Goal: Navigation & Orientation: Find specific page/section

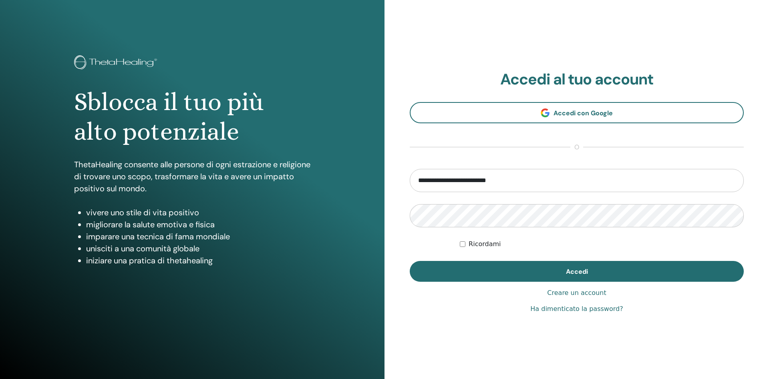
type input "**********"
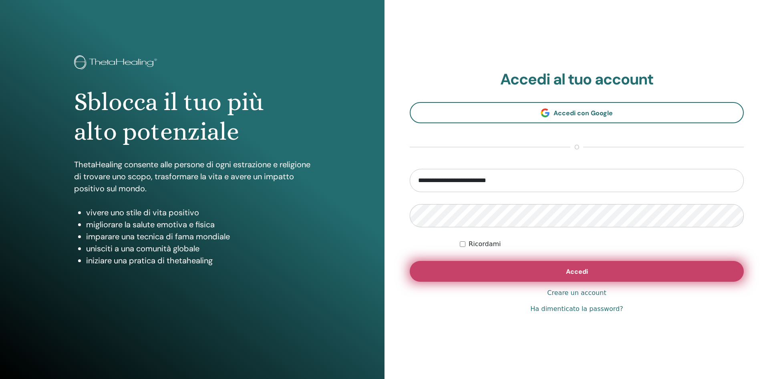
click at [504, 277] on button "Accedi" at bounding box center [577, 271] width 334 height 21
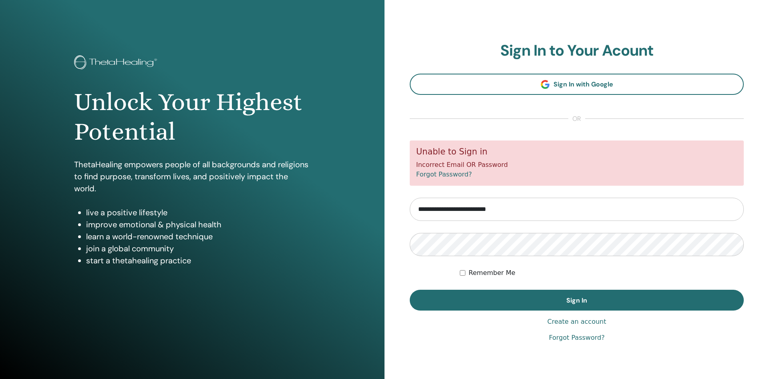
click at [442, 28] on div "**********" at bounding box center [577, 192] width 385 height 385
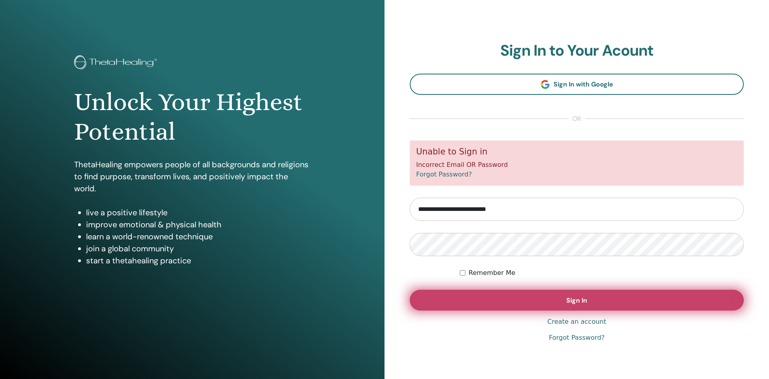
click at [456, 302] on button "Sign In" at bounding box center [577, 300] width 334 height 21
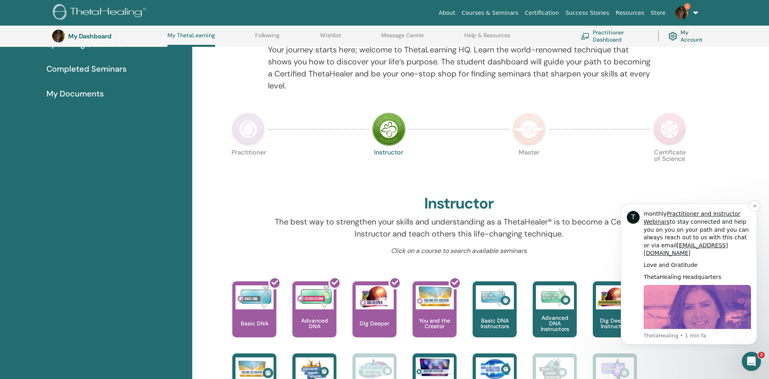
scroll to position [377, 0]
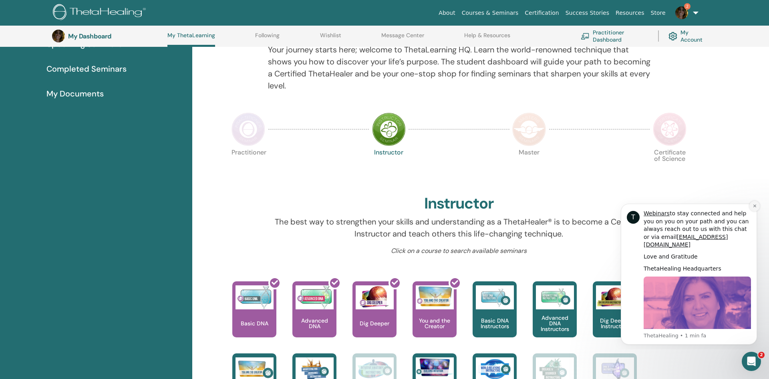
click at [756, 206] on icon "Dismiss notification" at bounding box center [755, 206] width 4 height 4
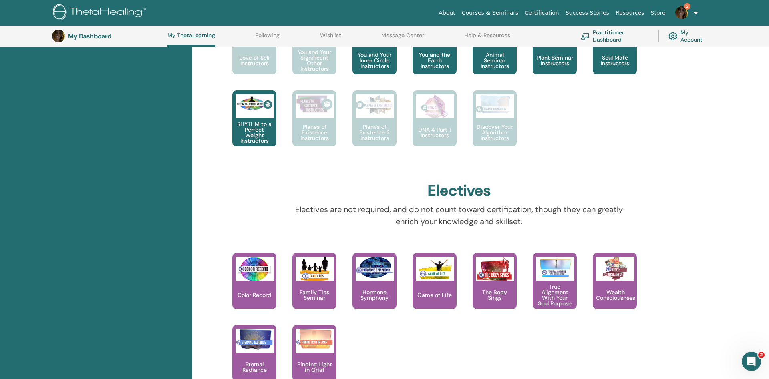
scroll to position [511, 0]
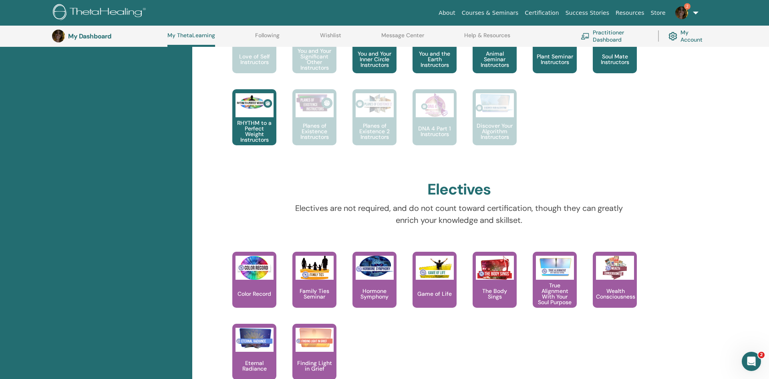
click at [694, 13] on link "2" at bounding box center [685, 13] width 33 height 26
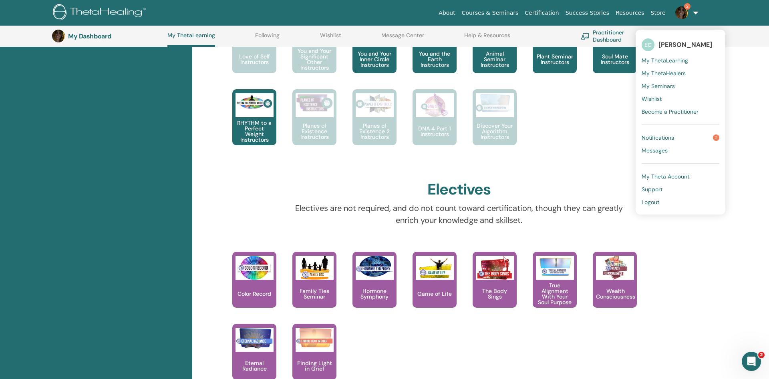
click at [694, 13] on link "2" at bounding box center [685, 13] width 33 height 26
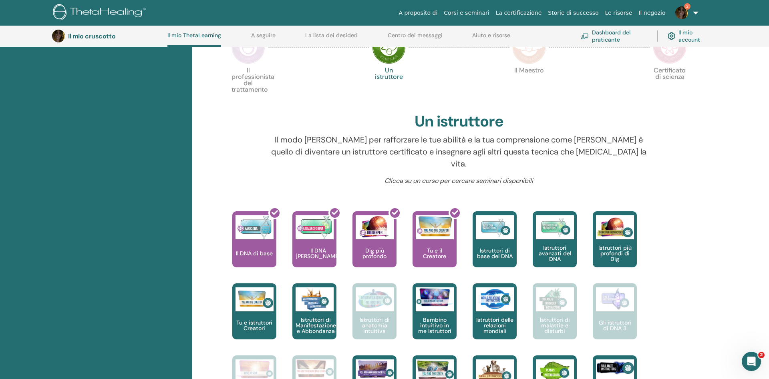
scroll to position [184, 0]
click at [688, 16] on link "2" at bounding box center [685, 13] width 33 height 26
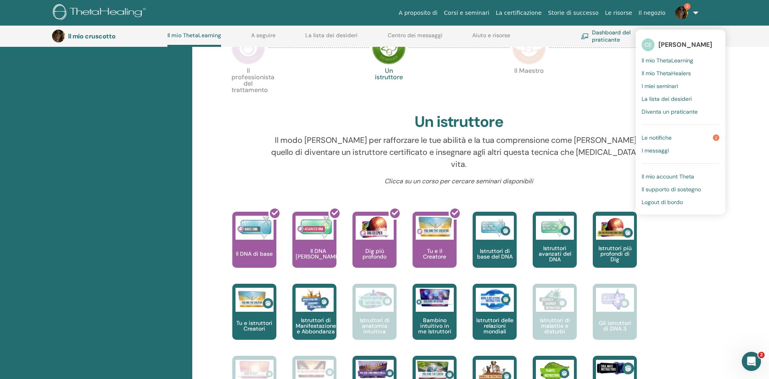
click at [677, 74] on span "Il mio ThetaHealers" at bounding box center [666, 73] width 49 height 7
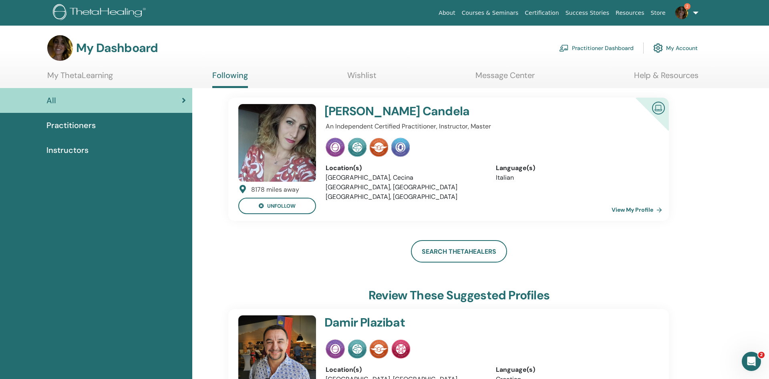
click at [683, 22] on link "2" at bounding box center [685, 13] width 33 height 26
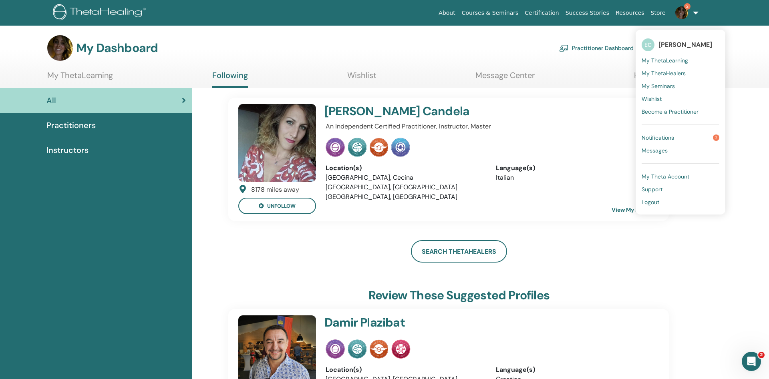
click at [673, 87] on span "My Seminars" at bounding box center [658, 86] width 33 height 7
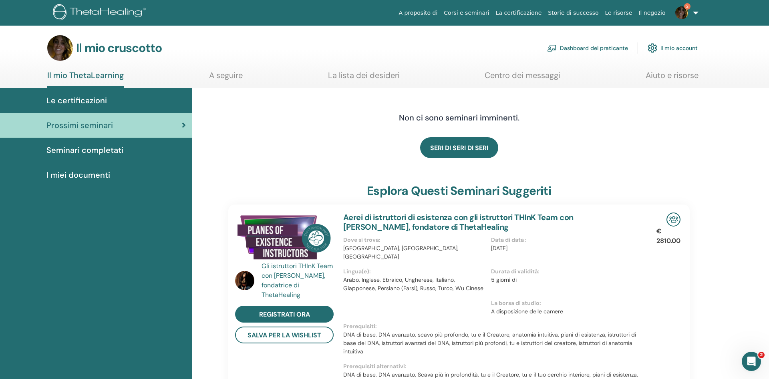
click at [690, 13] on span "2" at bounding box center [681, 12] width 19 height 6
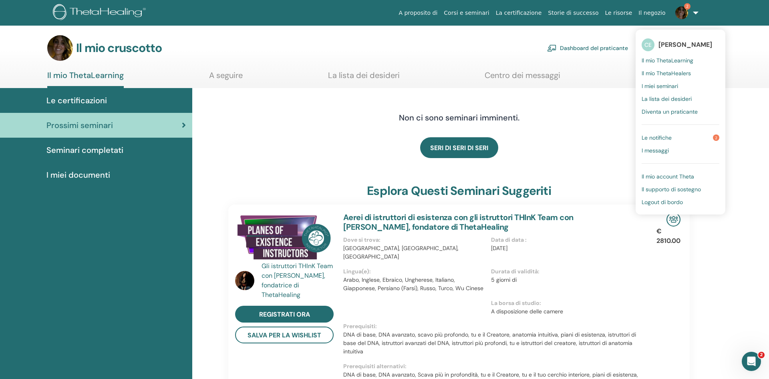
click at [583, 115] on h4 "Non ci sono seminari imminenti." at bounding box center [459, 118] width 252 height 10
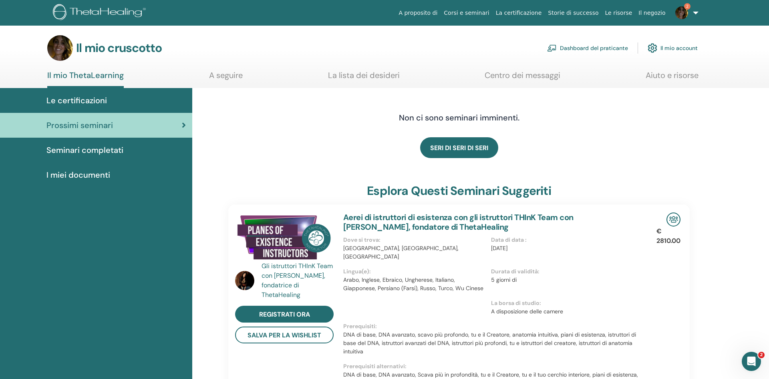
click at [112, 151] on span "Seminari completati" at bounding box center [84, 150] width 77 height 12
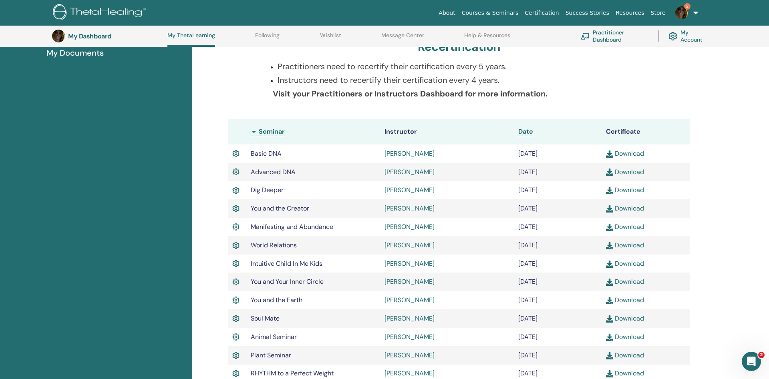
scroll to position [184, 0]
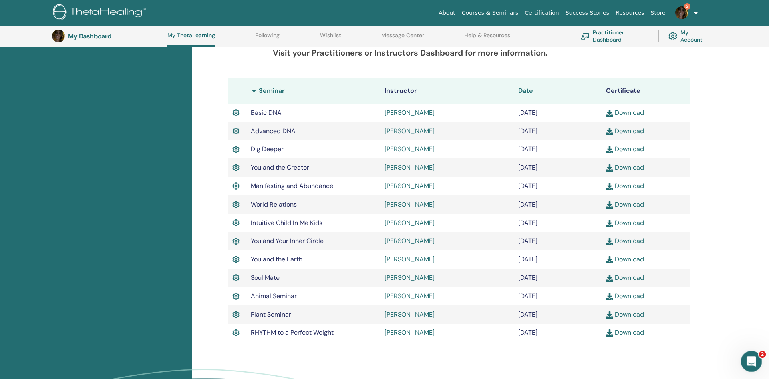
click at [754, 362] on icon "Apri il messenger Intercom" at bounding box center [750, 360] width 13 height 13
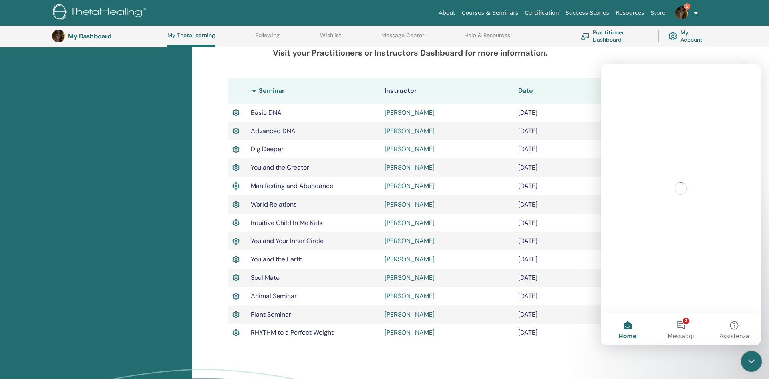
scroll to position [0, 0]
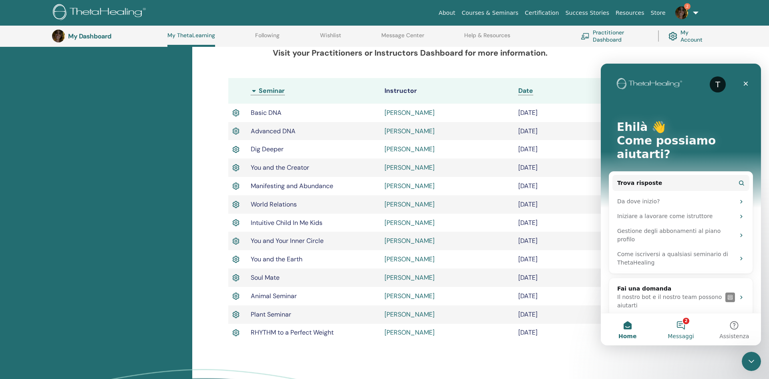
click at [680, 328] on button "2 Messaggi" at bounding box center [680, 330] width 53 height 32
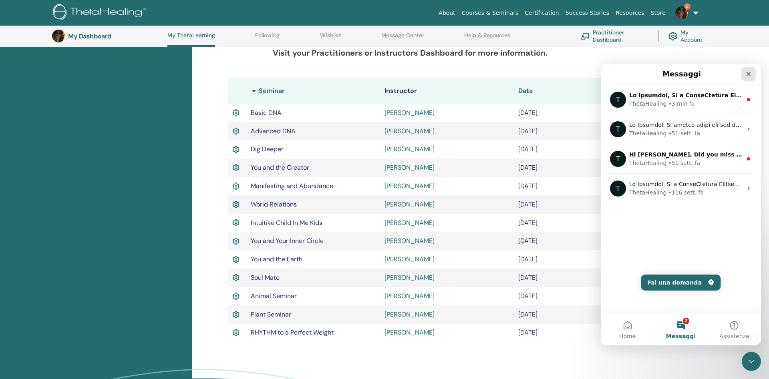
click at [750, 73] on icon "Chiudi" at bounding box center [749, 74] width 4 height 4
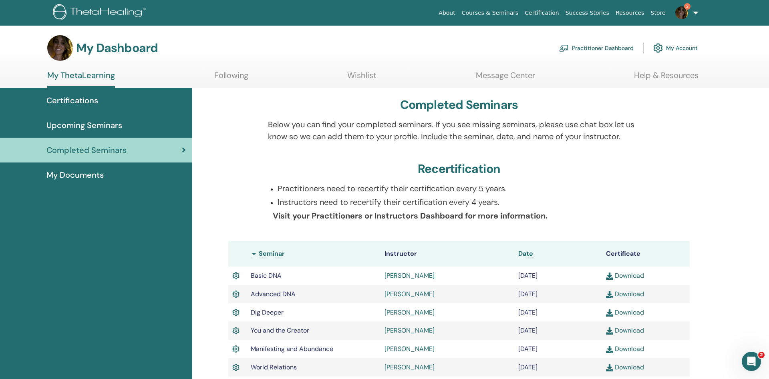
click at [115, 104] on div "Certifications" at bounding box center [95, 101] width 179 height 12
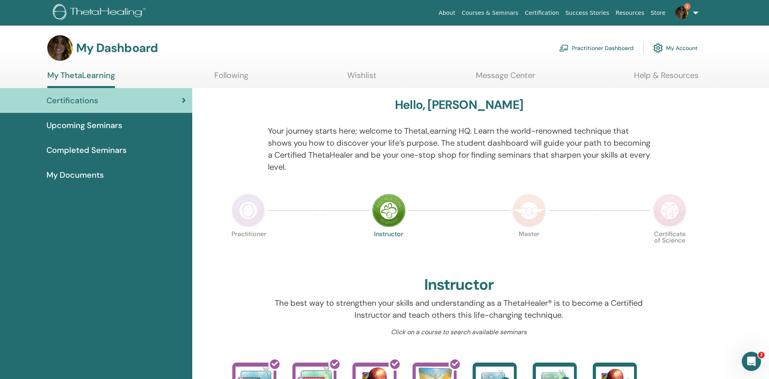
click at [684, 12] on img at bounding box center [682, 12] width 13 height 13
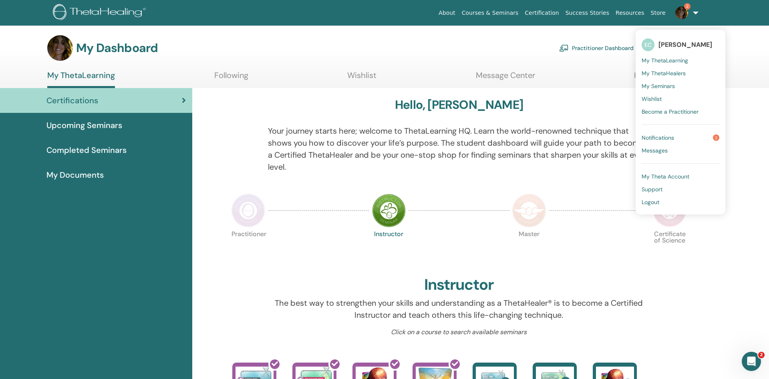
click at [670, 133] on link "Notifications 2" at bounding box center [681, 137] width 78 height 13
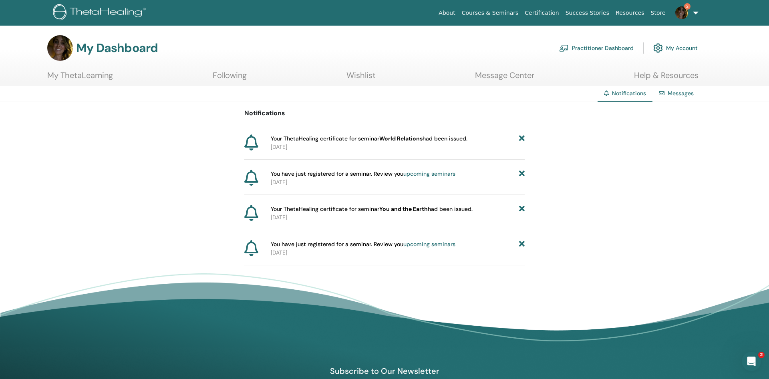
click at [419, 134] on div "Notifications Your ThetaHealing certificate for seminar World Relations had bee…" at bounding box center [384, 183] width 280 height 163
click at [522, 139] on icon at bounding box center [522, 139] width 6 height 8
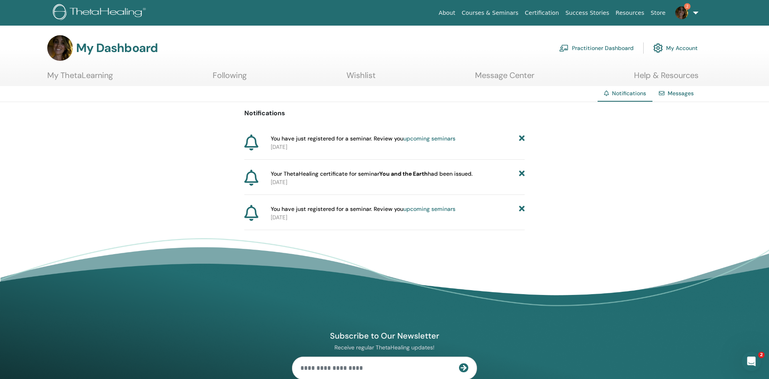
click at [522, 139] on icon at bounding box center [522, 139] width 6 height 8
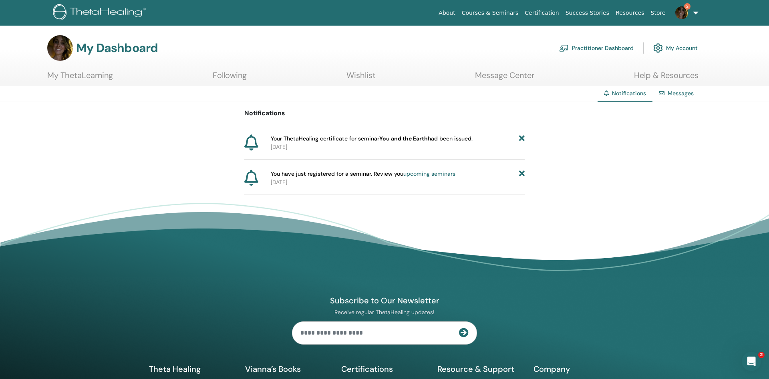
click at [522, 139] on icon at bounding box center [522, 139] width 6 height 8
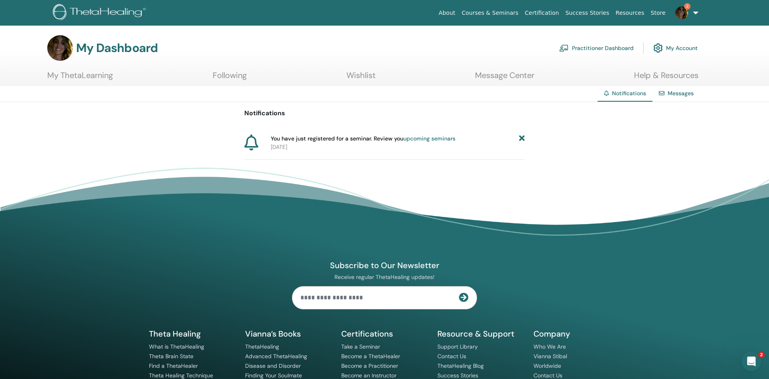
click at [522, 139] on icon at bounding box center [522, 139] width 6 height 8
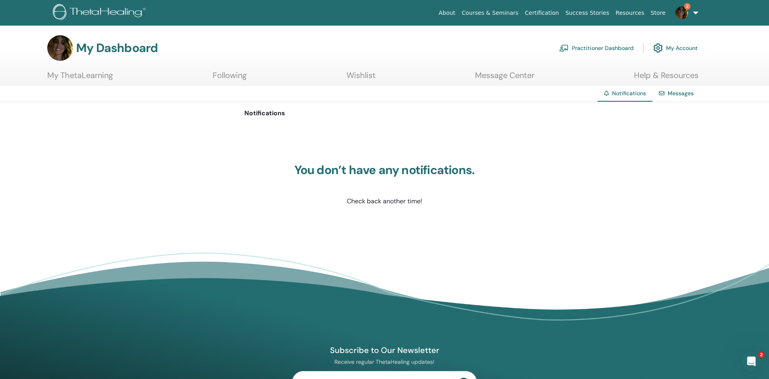
click at [684, 97] on link "Messages" at bounding box center [681, 93] width 26 height 7
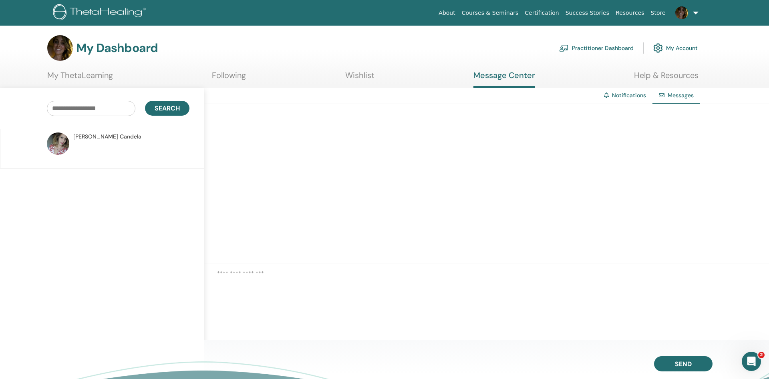
click at [682, 15] on img at bounding box center [682, 12] width 13 height 13
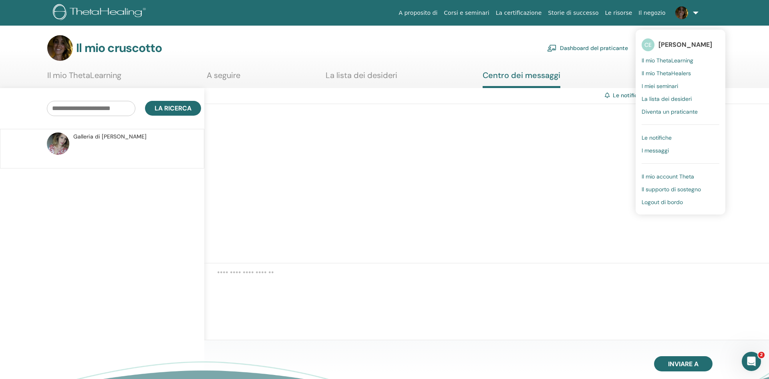
click at [651, 14] on link "Il negozio" at bounding box center [651, 13] width 33 height 15
